Goal: Information Seeking & Learning: Learn about a topic

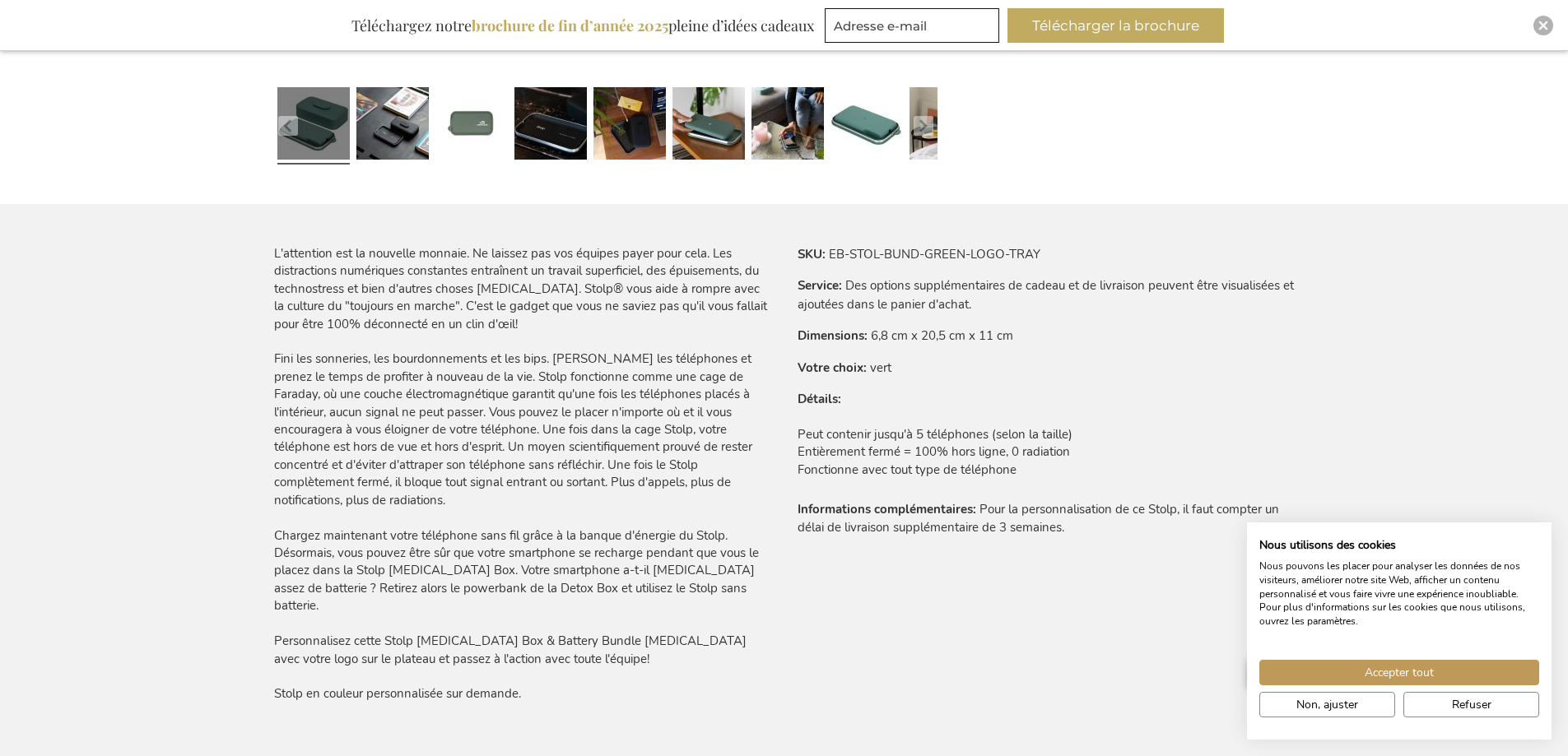
scroll to position [823, 0]
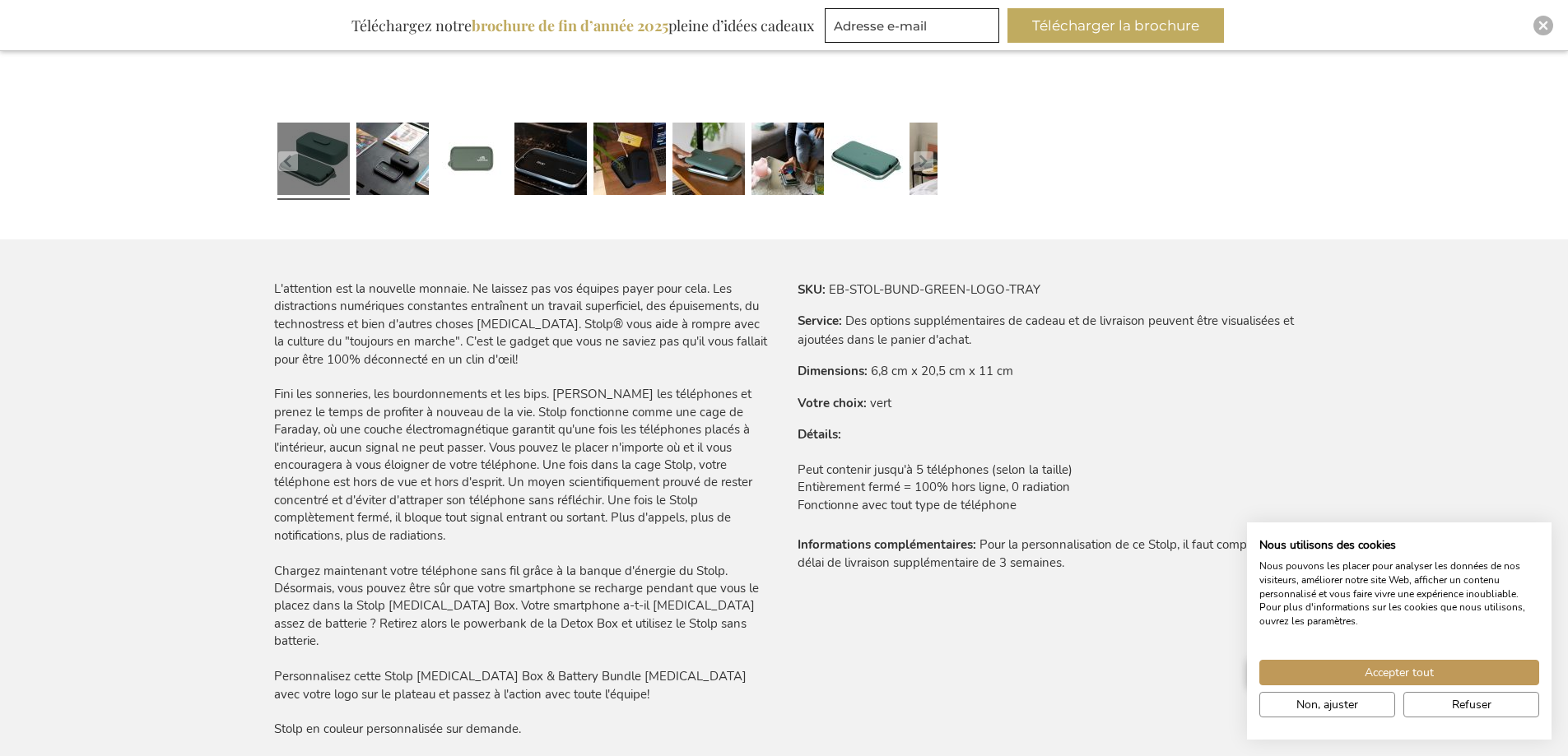
click at [506, 412] on div "L'attention est la nouvelle monnaie. Ne laissez pas vos équipes payer pour cela…" at bounding box center [523, 510] width 497 height 458
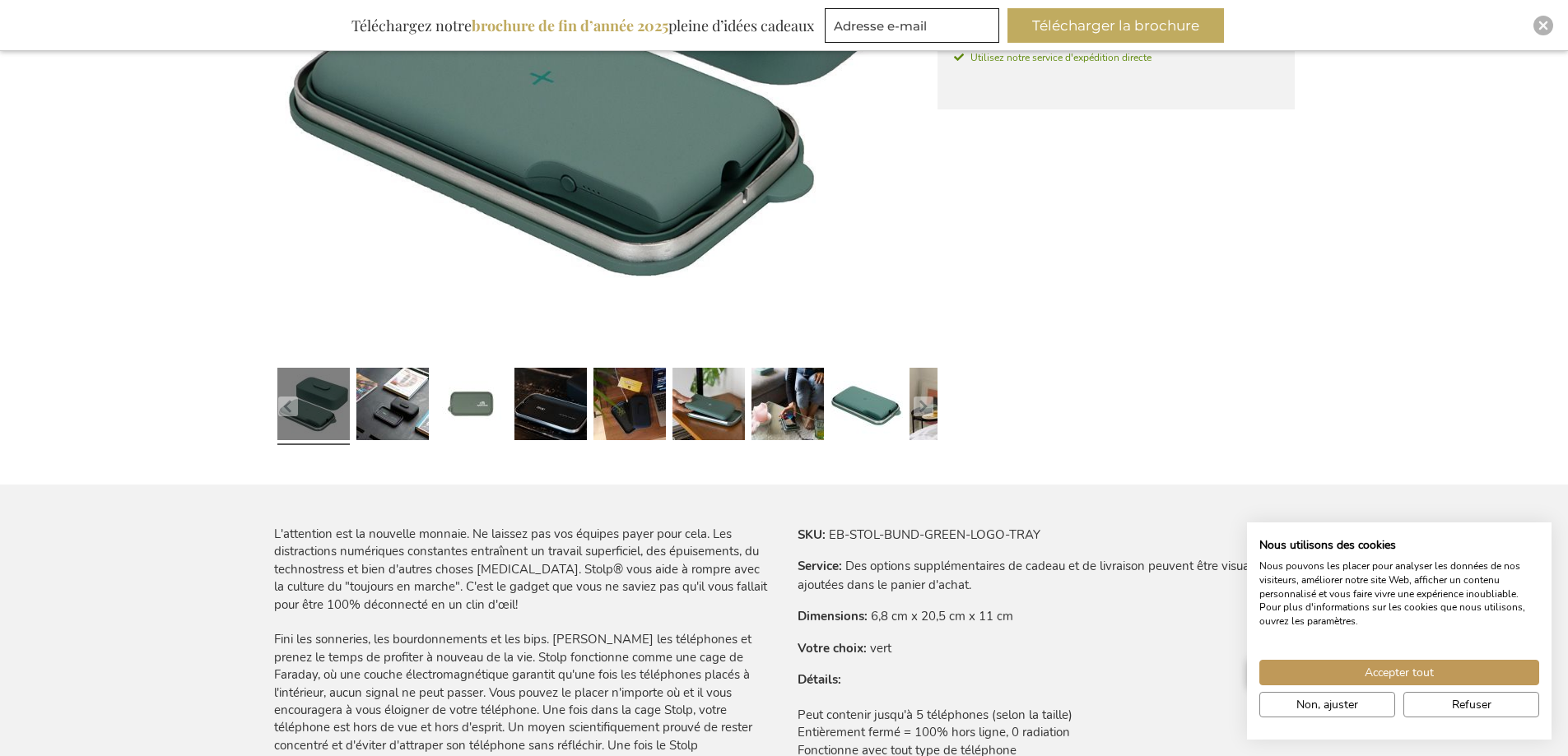
scroll to position [329, 0]
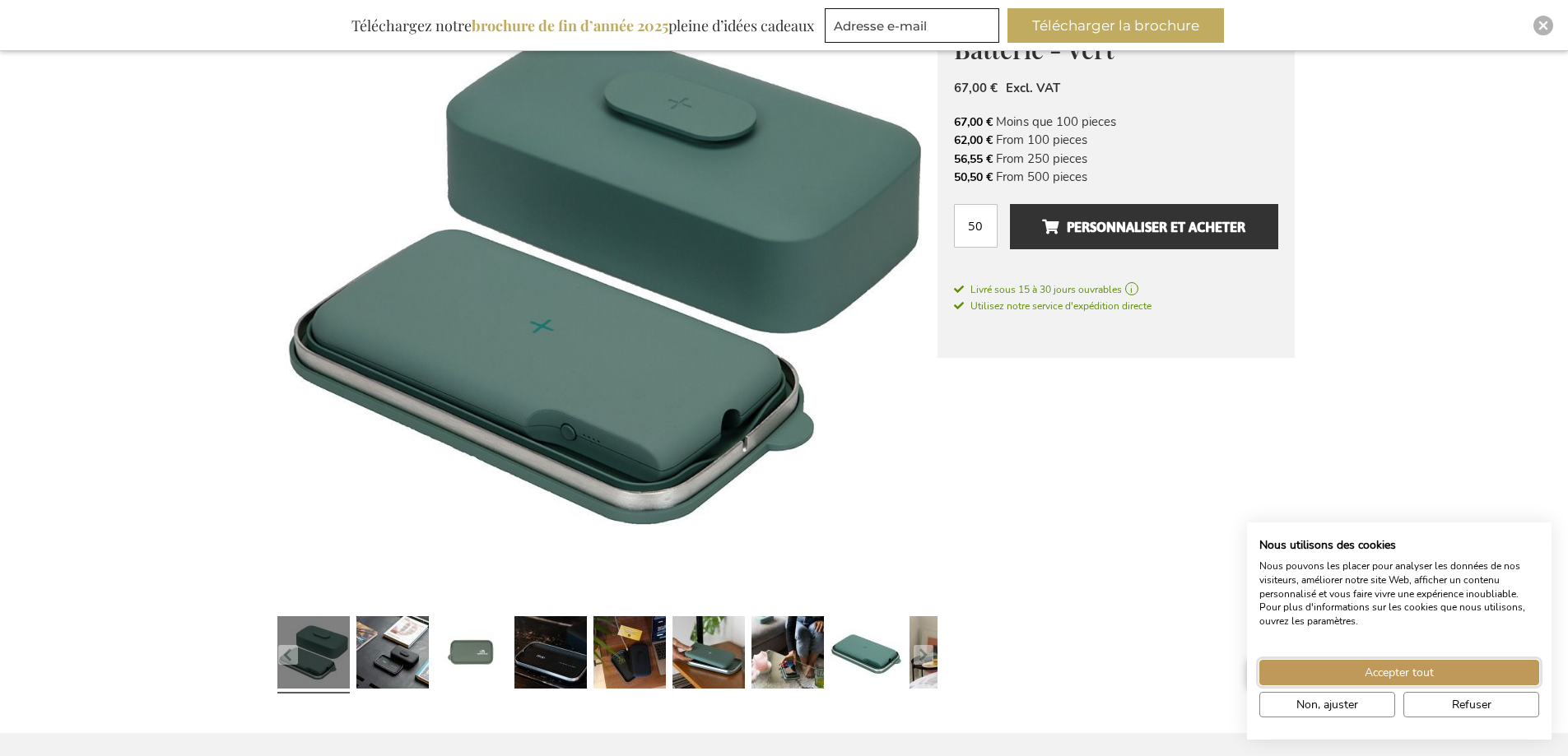
click at [1400, 678] on span "Accepter tout" at bounding box center [1400, 673] width 69 height 18
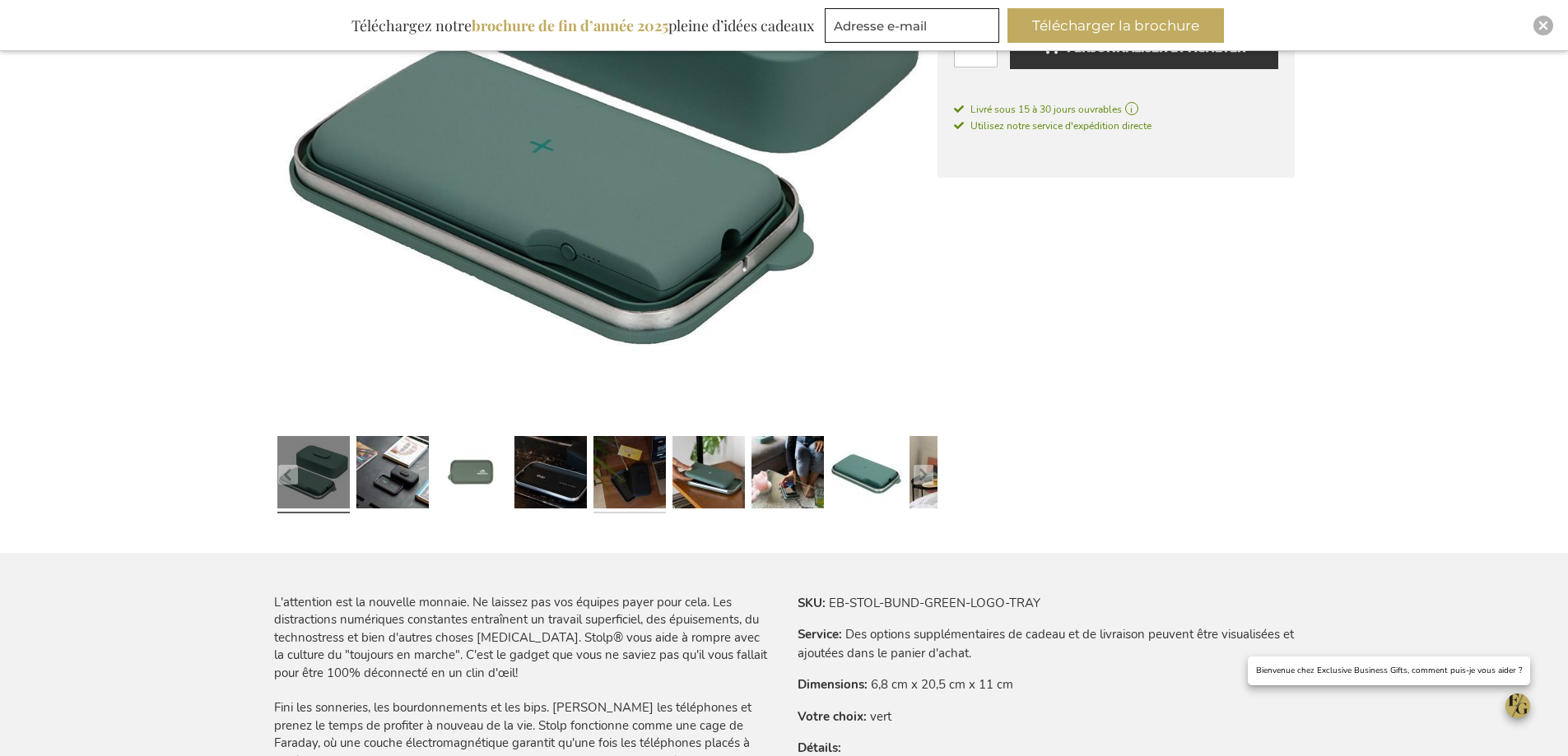
scroll to position [494, 0]
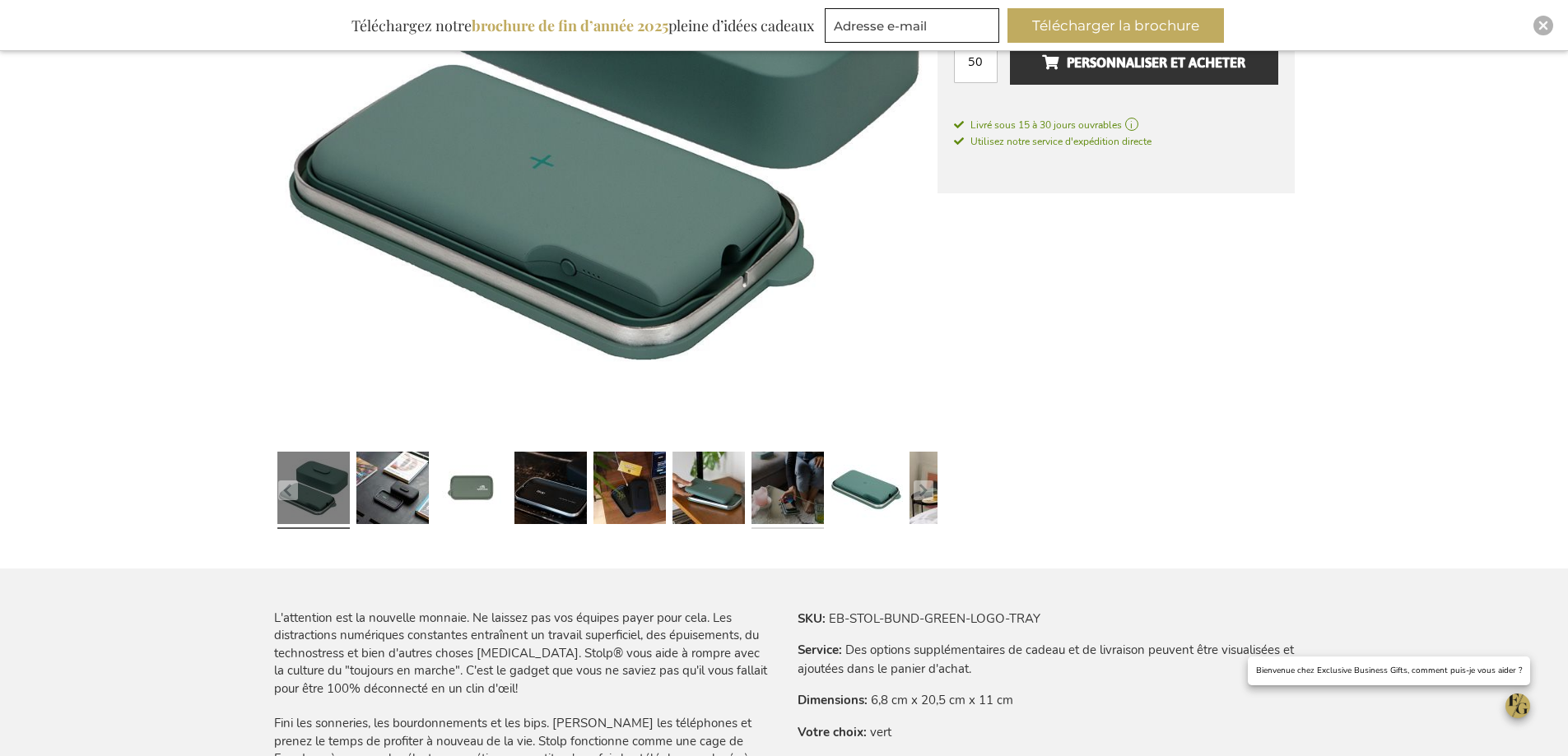
click at [786, 494] on link at bounding box center [788, 491] width 72 height 91
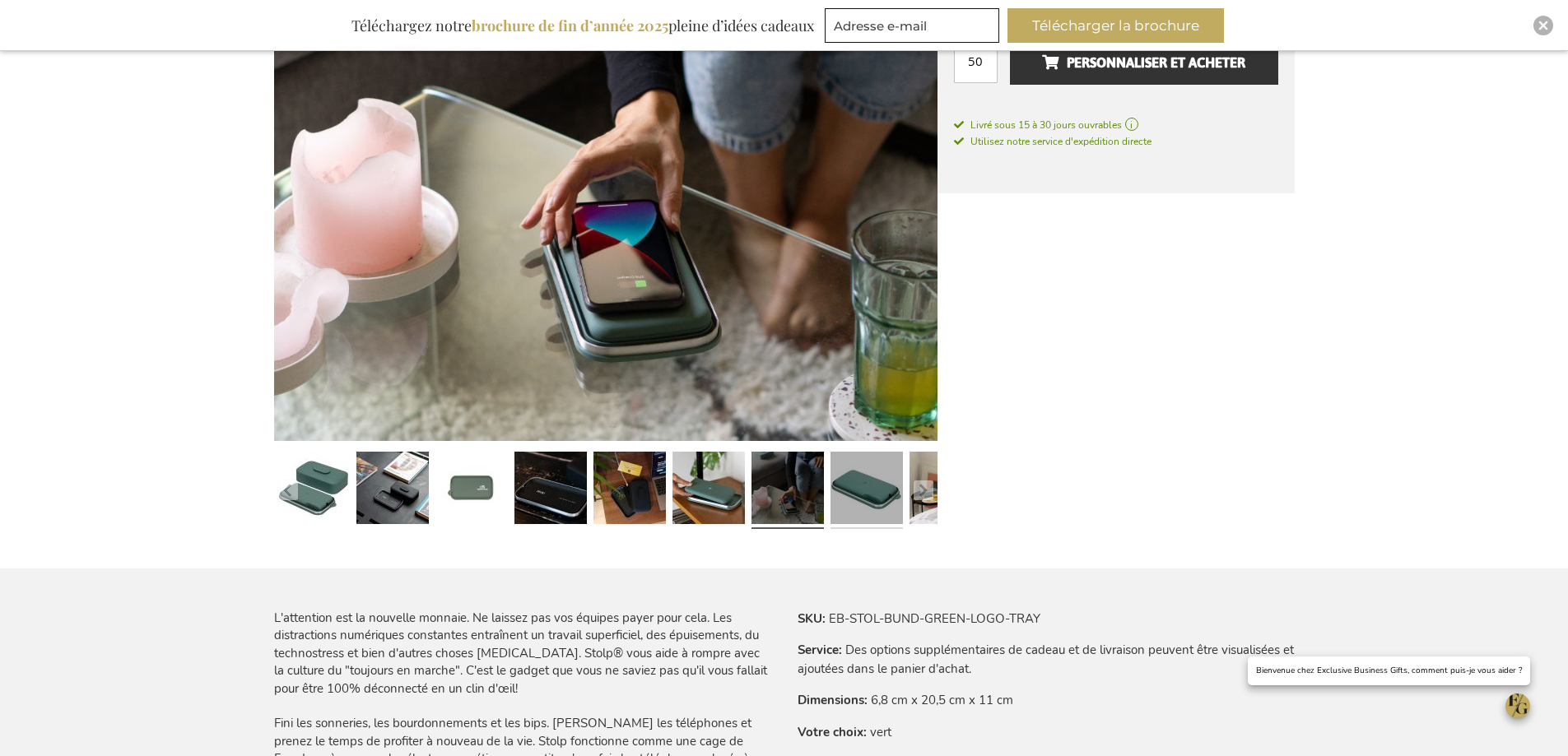
click at [848, 494] on link at bounding box center [867, 491] width 72 height 91
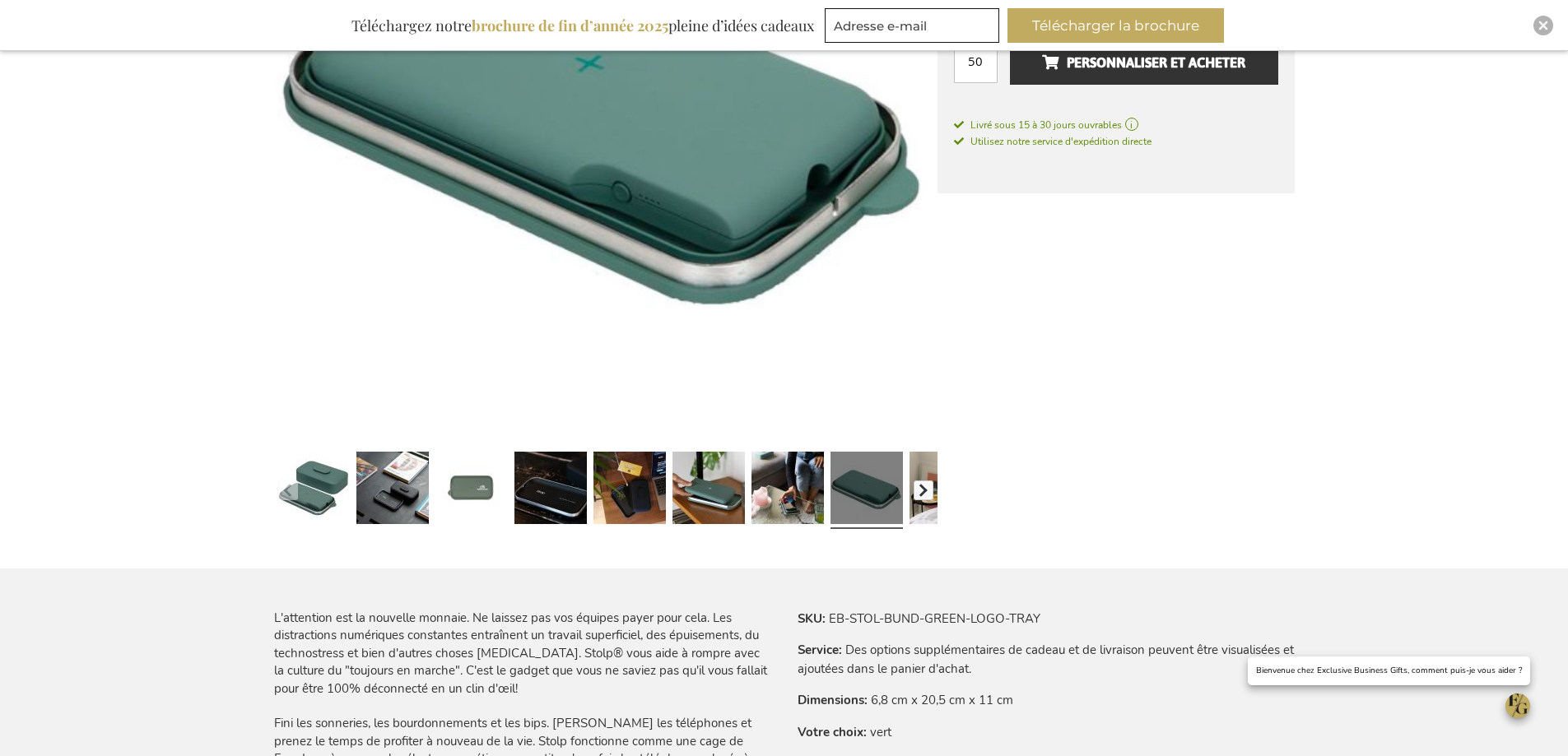
click at [928, 488] on button "button" at bounding box center [923, 490] width 19 height 19
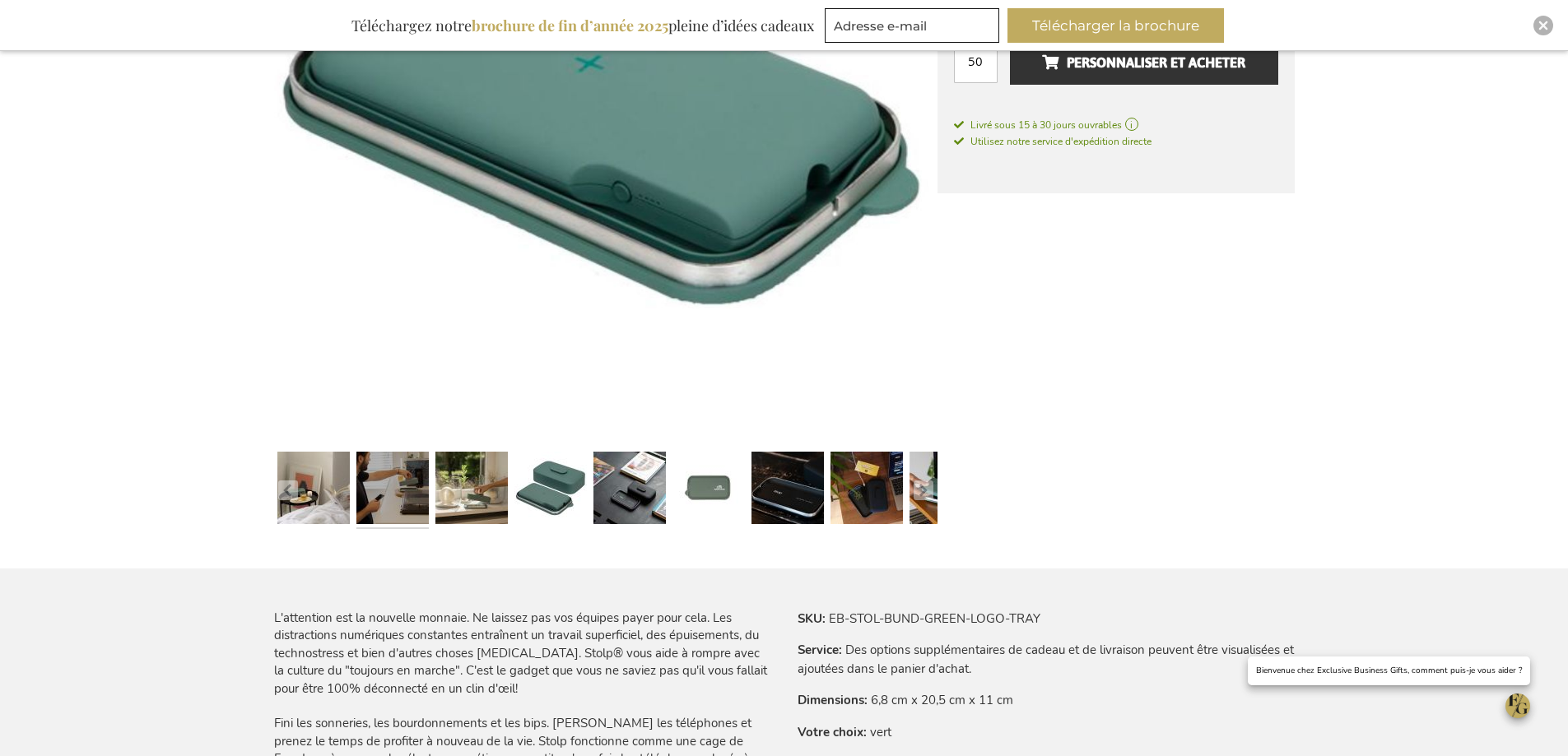
click at [400, 494] on link at bounding box center [393, 491] width 72 height 91
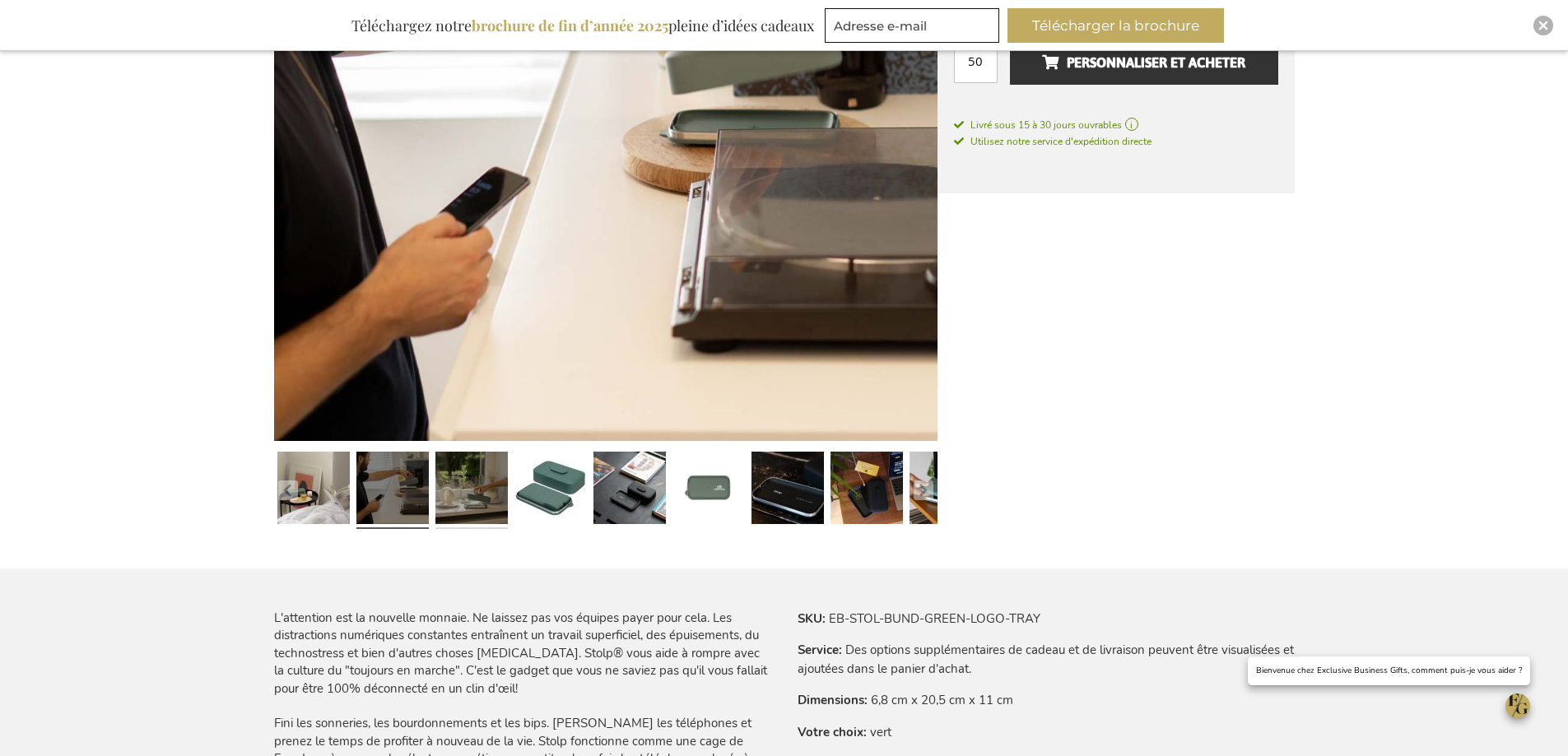
click at [489, 494] on link at bounding box center [472, 491] width 72 height 91
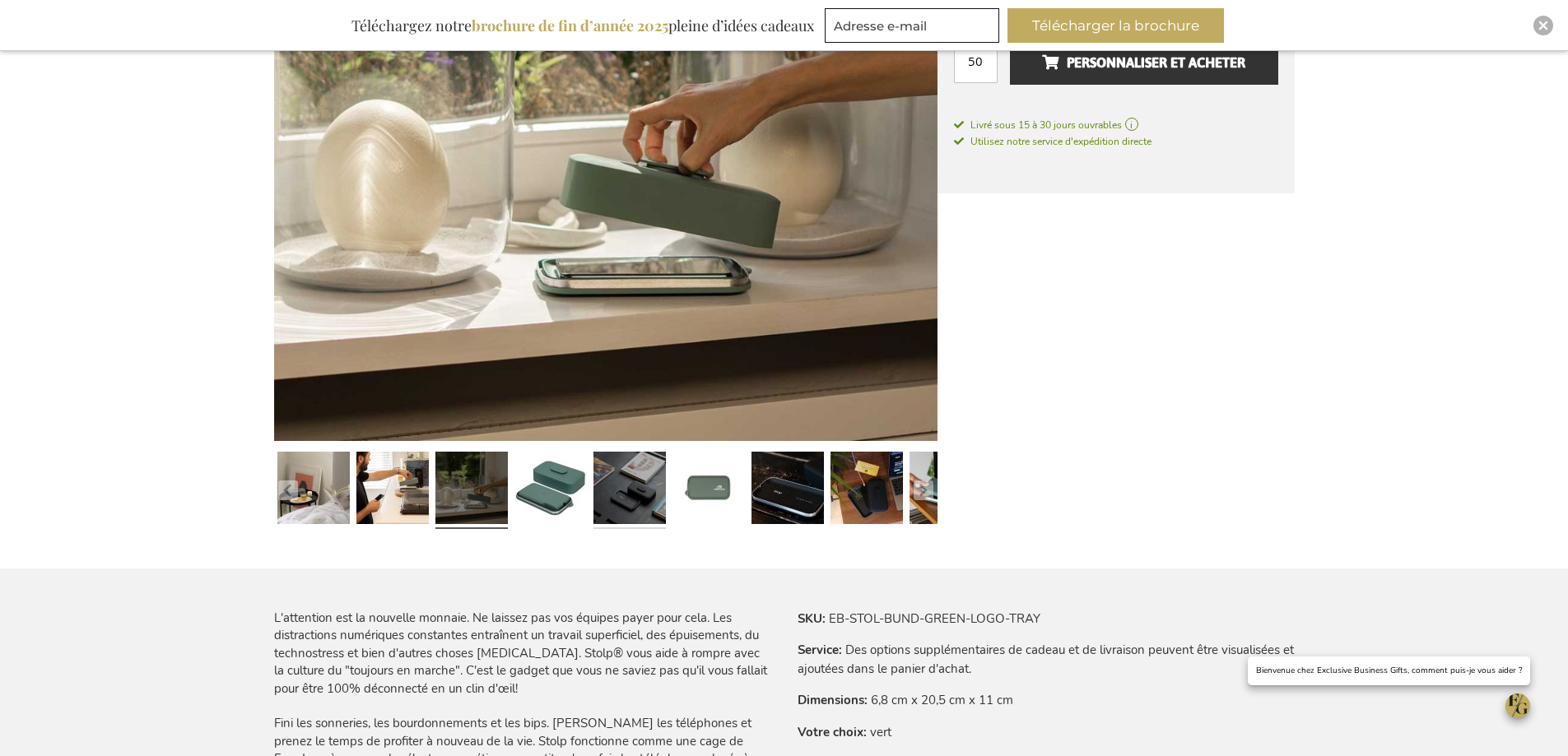
click at [634, 494] on link at bounding box center [630, 491] width 72 height 91
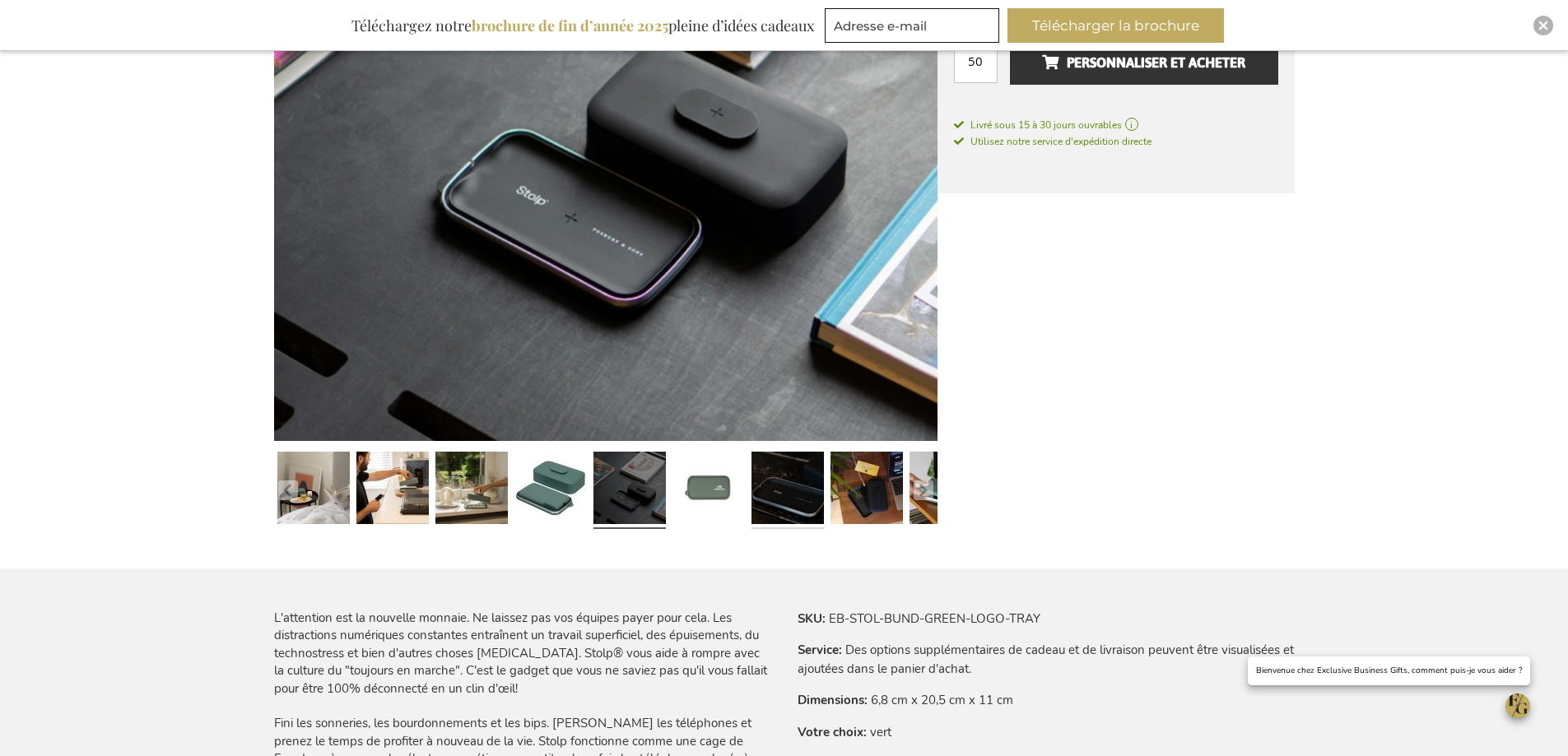
click at [766, 497] on link at bounding box center [788, 491] width 72 height 91
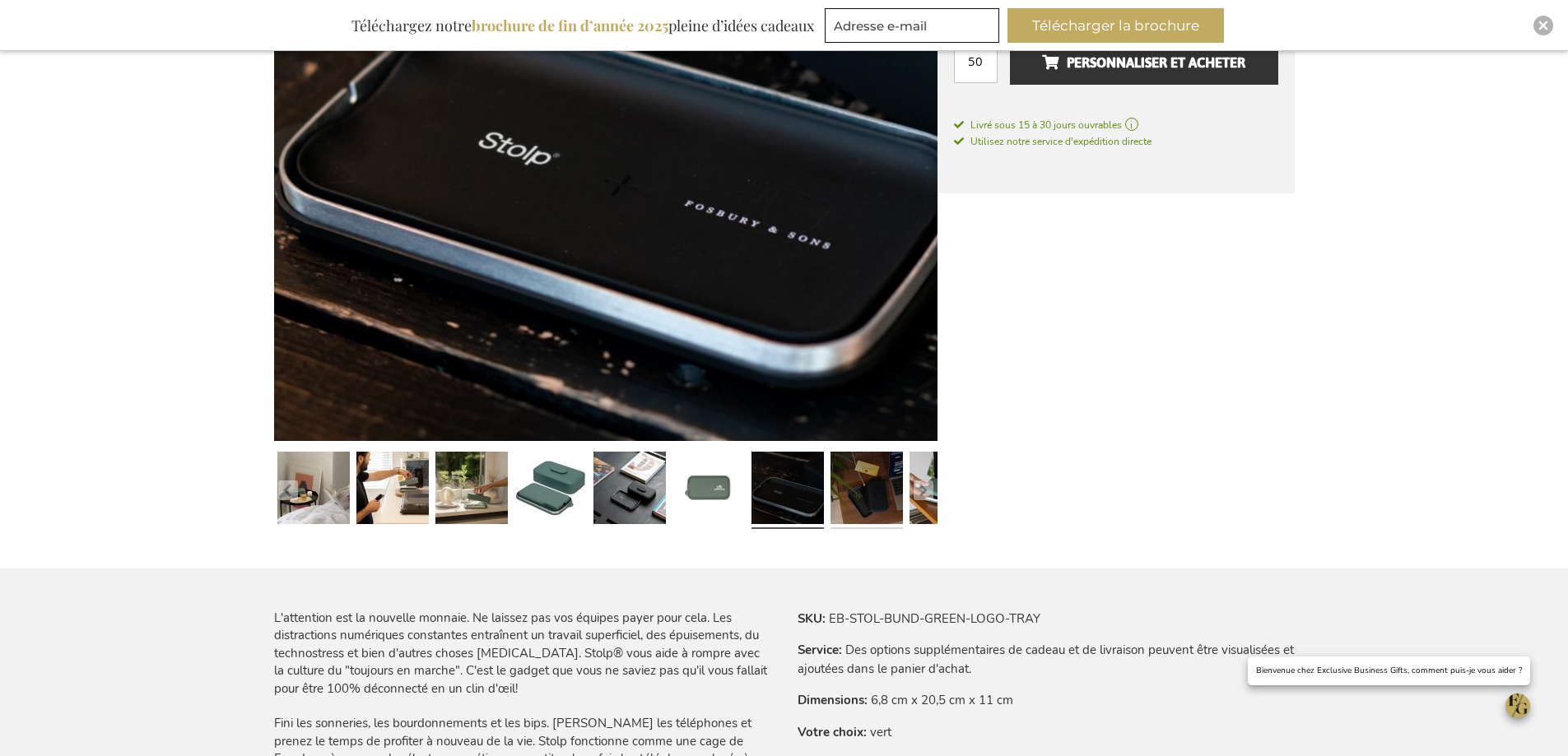
click at [858, 496] on link at bounding box center [867, 491] width 72 height 91
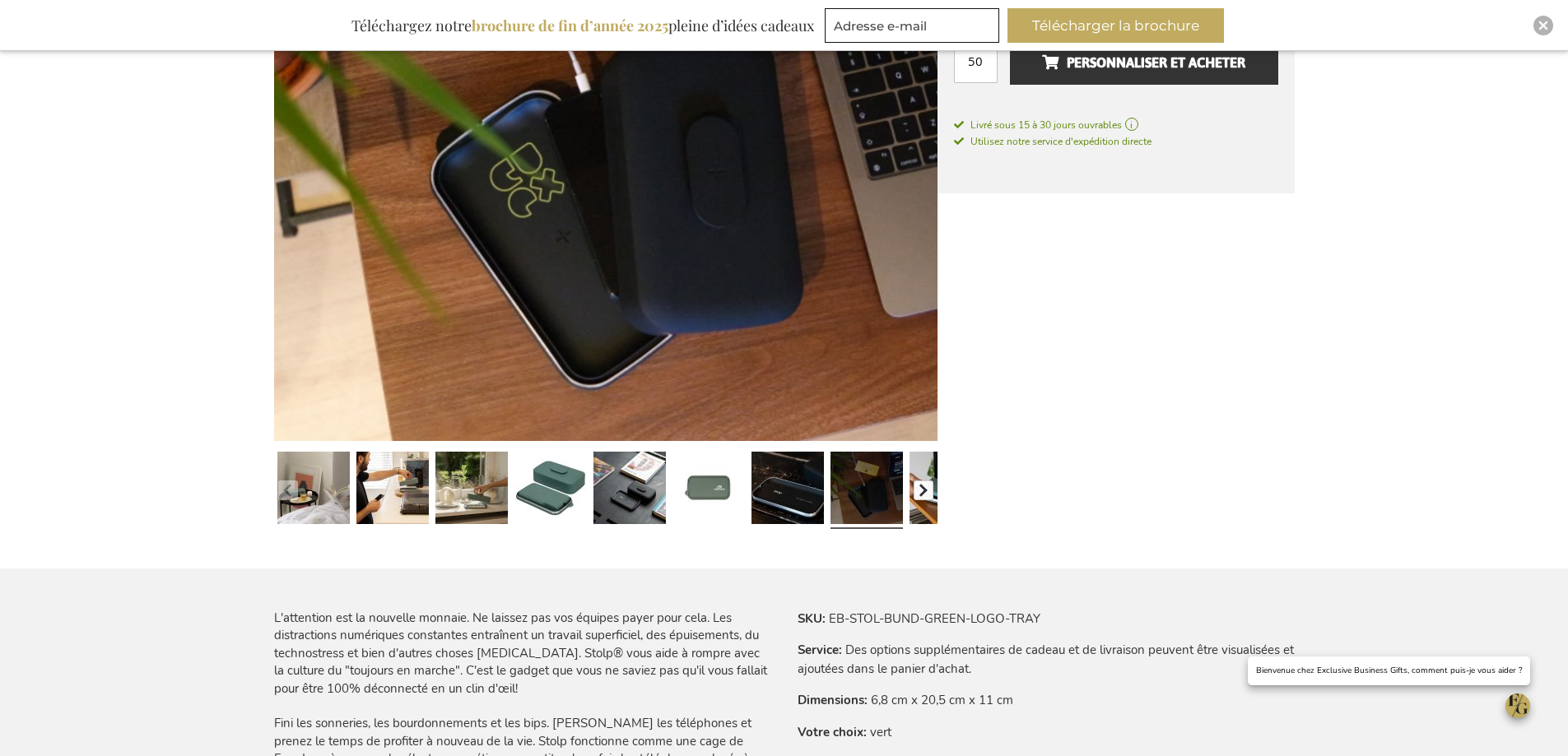
click at [931, 494] on button "button" at bounding box center [923, 490] width 19 height 19
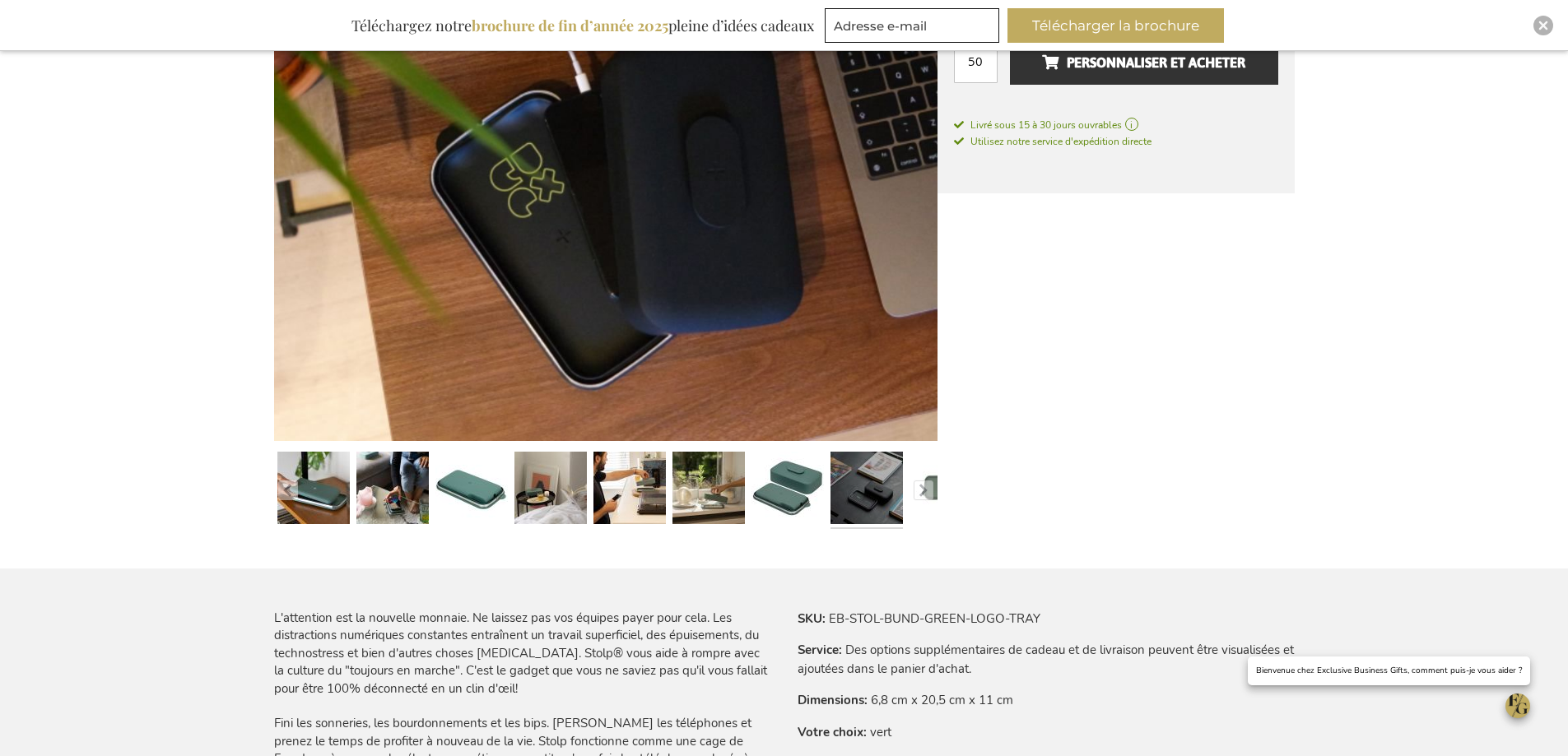
click at [861, 499] on link at bounding box center [867, 491] width 72 height 91
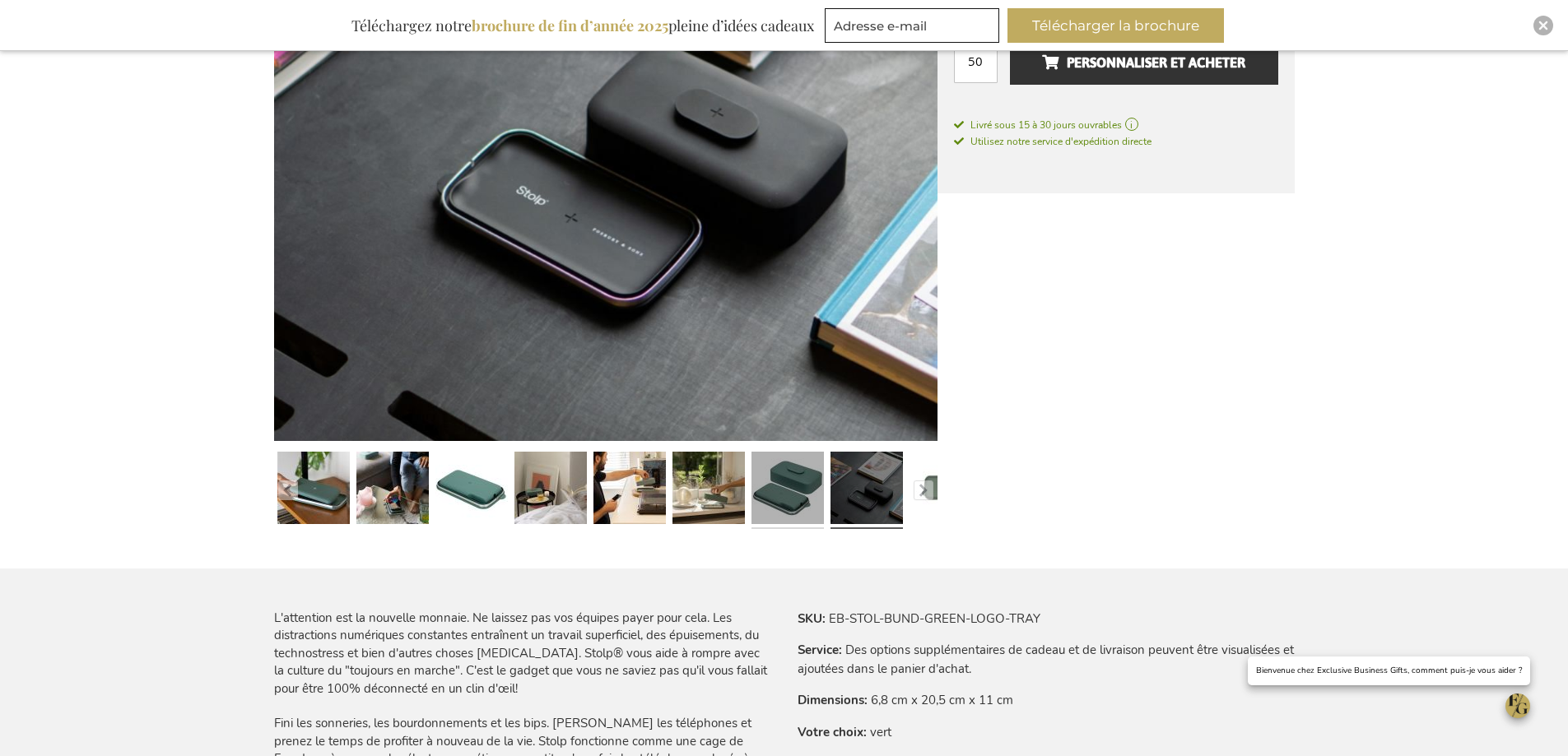
click at [811, 493] on link at bounding box center [788, 491] width 72 height 91
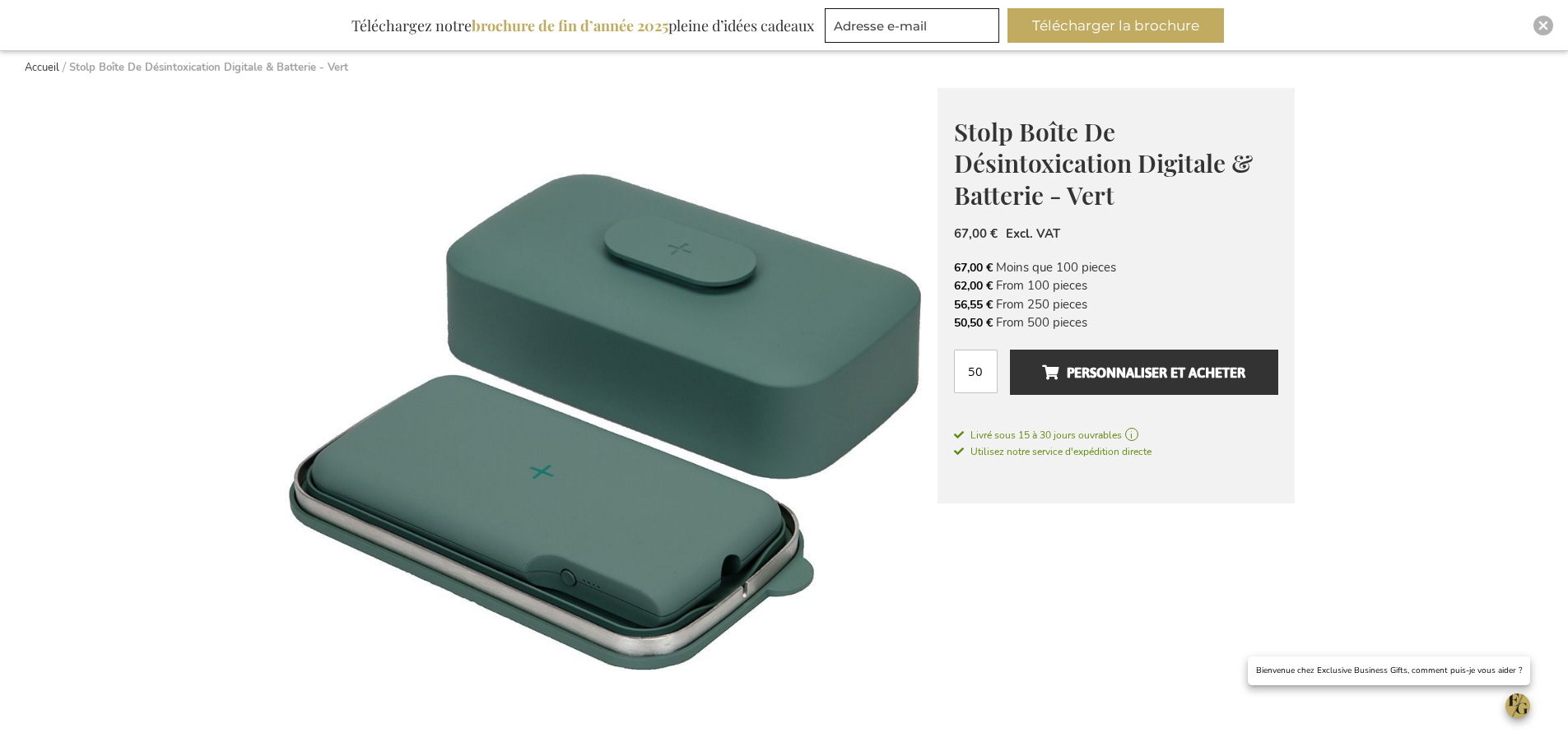
scroll to position [82, 0]
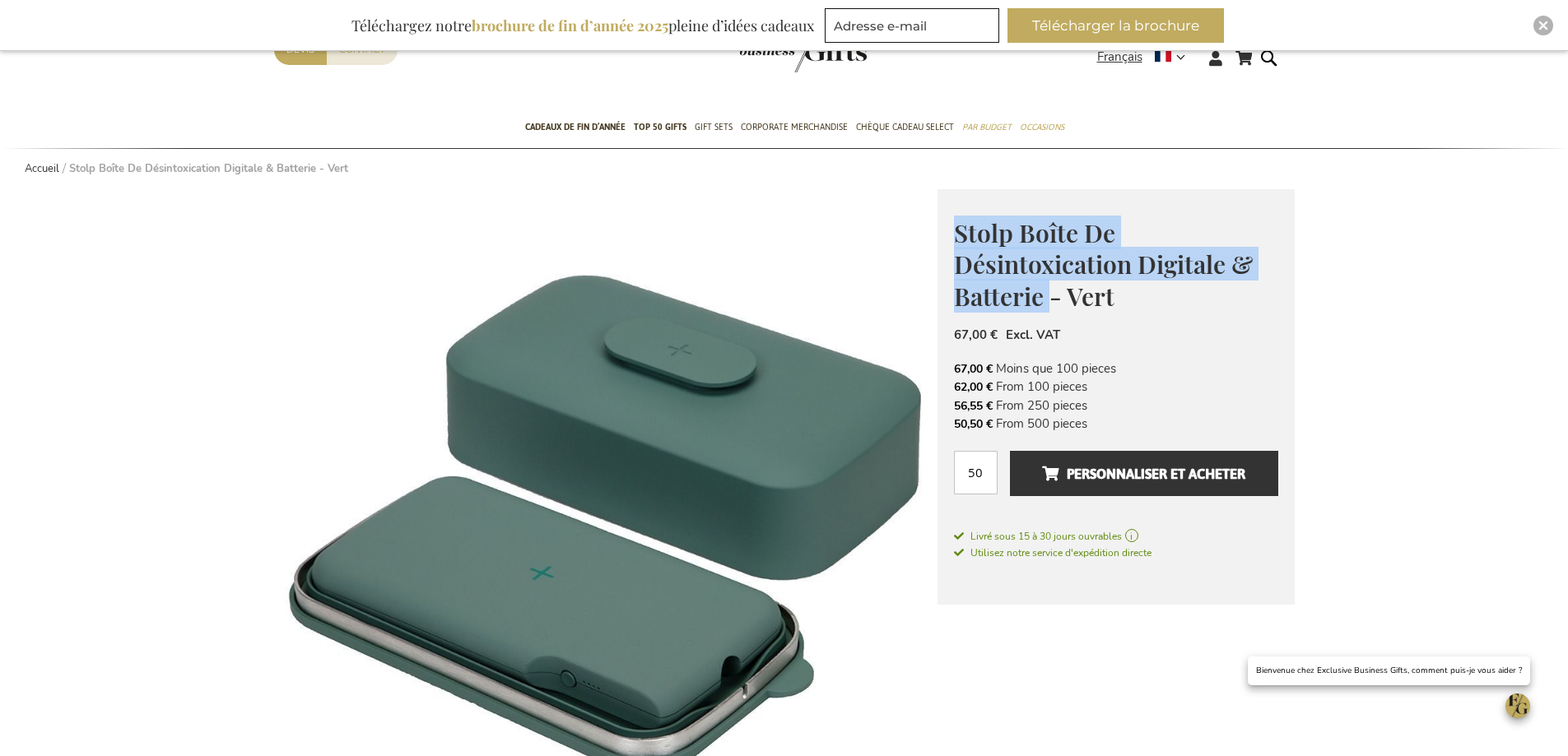
drag, startPoint x: 955, startPoint y: 232, endPoint x: 1051, endPoint y: 297, distance: 115.9
click at [1051, 297] on span "Stolp Boîte De Désintoxication Digitale & Batterie - Vert" at bounding box center [1103, 264] width 299 height 96
copy span "Stolp Boîte De Désintoxication Digitale & Batterie"
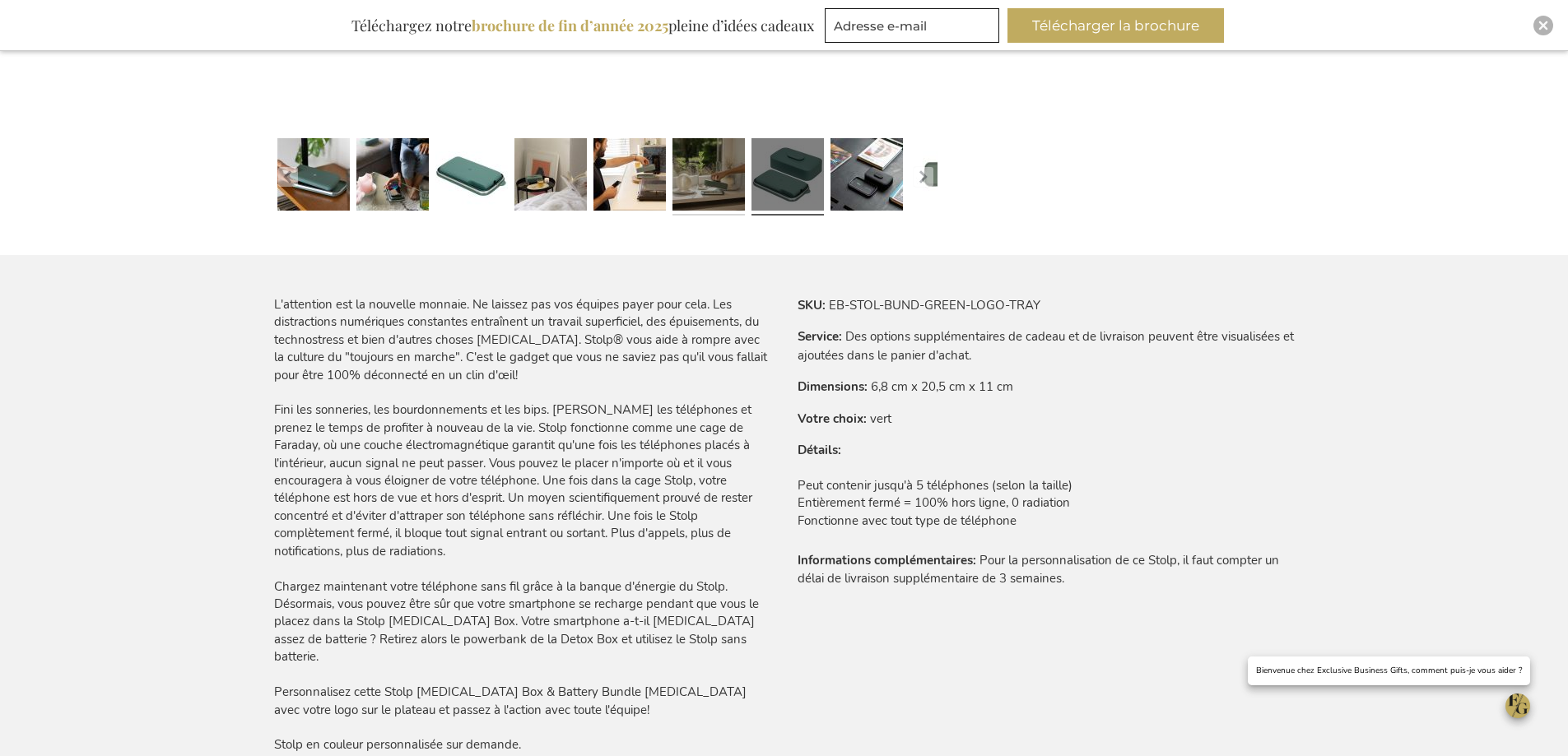
scroll to position [823, 0]
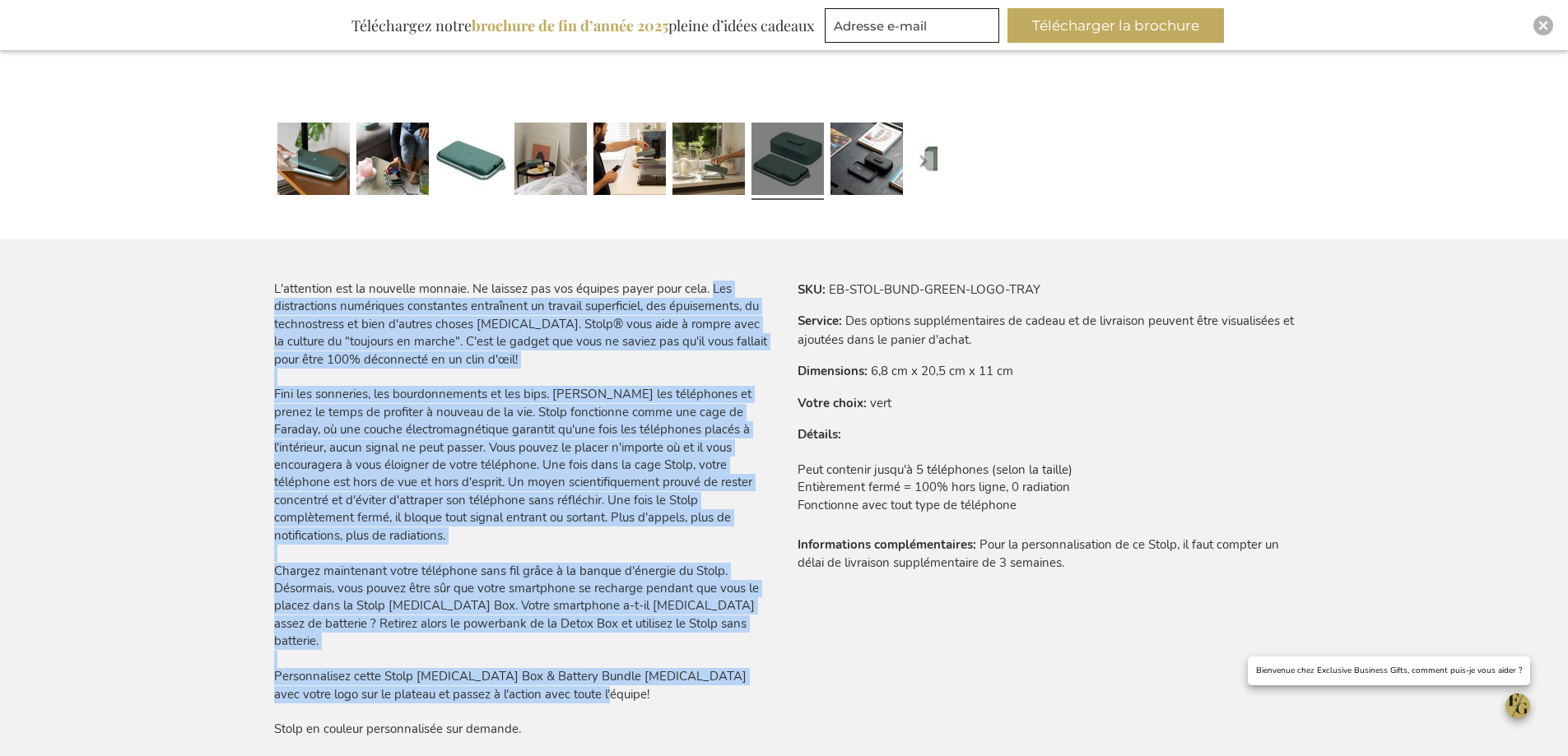
drag, startPoint x: 716, startPoint y: 287, endPoint x: 748, endPoint y: 667, distance: 381.3
click at [748, 667] on div "L'attention est la nouvelle monnaie. Ne laissez pas vos équipes payer pour cela…" at bounding box center [523, 510] width 497 height 458
copy div "Lor ipsumdolorsi ametconsec adipiscing elitseddoe te incidid utlaboreetd, mag a…"
